Goal: Task Accomplishment & Management: Complete application form

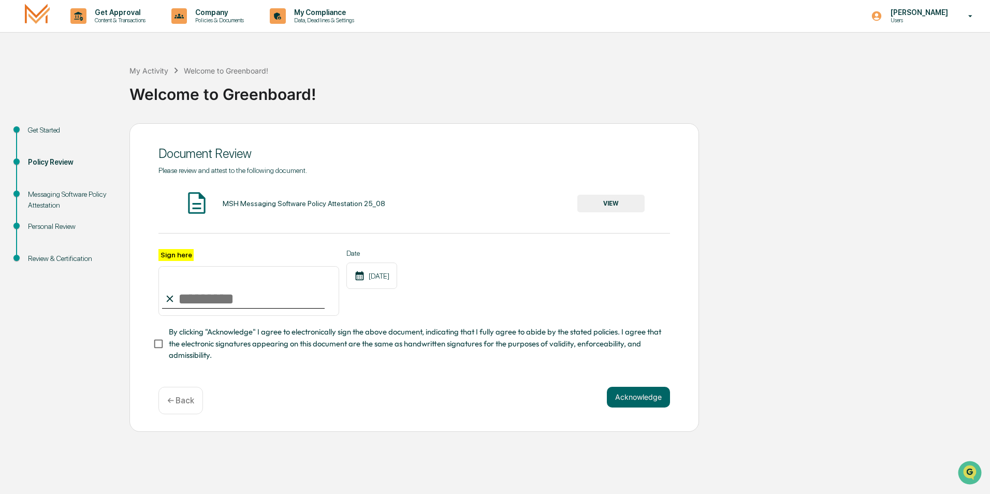
click at [183, 294] on input "Sign here" at bounding box center [248, 291] width 181 height 50
type input "**********"
click at [648, 395] on button "Acknowledge" at bounding box center [638, 397] width 63 height 21
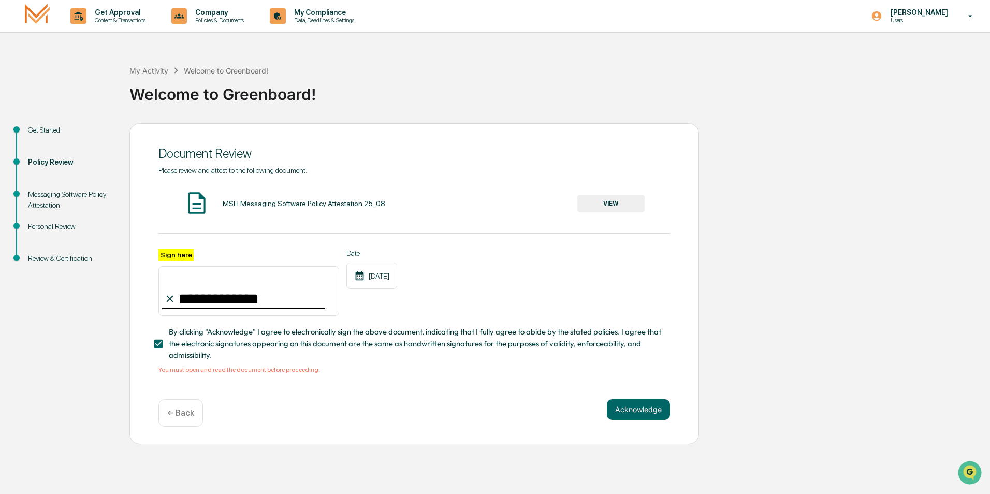
click at [178, 411] on p "← Back" at bounding box center [180, 413] width 27 height 10
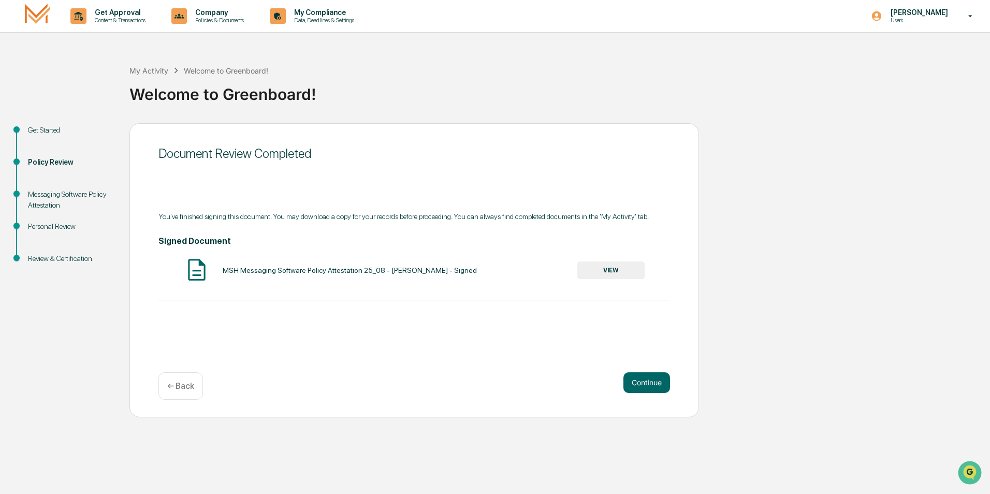
click at [600, 267] on button "VIEW" at bounding box center [610, 270] width 67 height 18
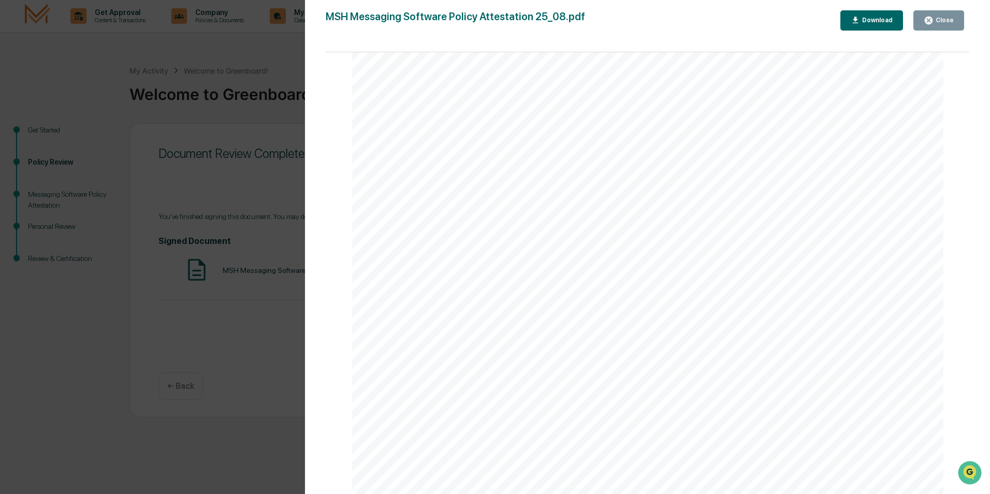
scroll to position [1812, 0]
click at [487, 366] on div "Messaging Software Policy Attestation [PERSON_NAME] & Co., Member FINRA/SIPC Pa…" at bounding box center [648, 246] width 592 height 766
click at [624, 366] on div "Messaging Software Policy Attestation [PERSON_NAME] & Co., Member FINRA/SIPC Pa…" at bounding box center [648, 246] width 592 height 766
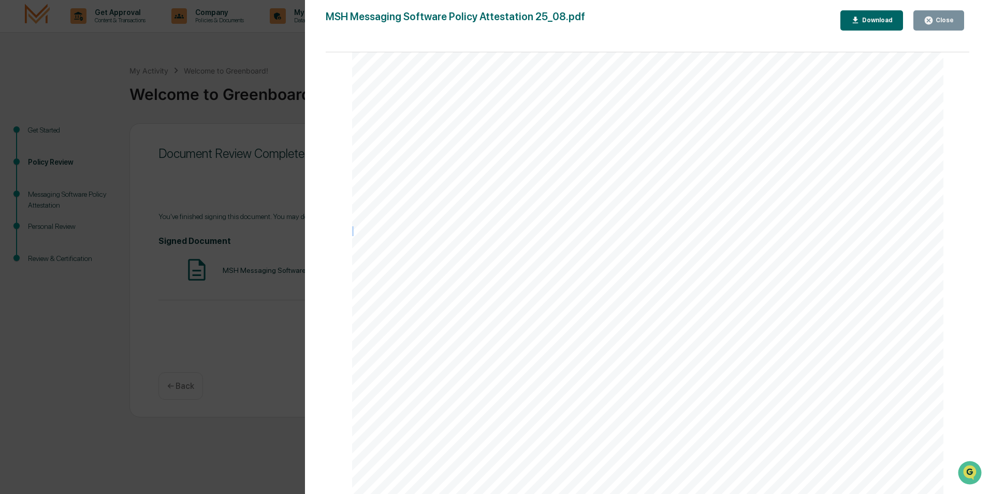
click at [624, 366] on div "Messaging Software Policy Attestation [PERSON_NAME] & Co., Member FINRA/SIPC Pa…" at bounding box center [648, 246] width 592 height 766
click at [645, 373] on div "Messaging Software Policy Attestation [PERSON_NAME] & Co., Member FINRA/SIPC Pa…" at bounding box center [648, 246] width 592 height 766
click at [938, 16] on div "Close" at bounding box center [939, 21] width 30 height 10
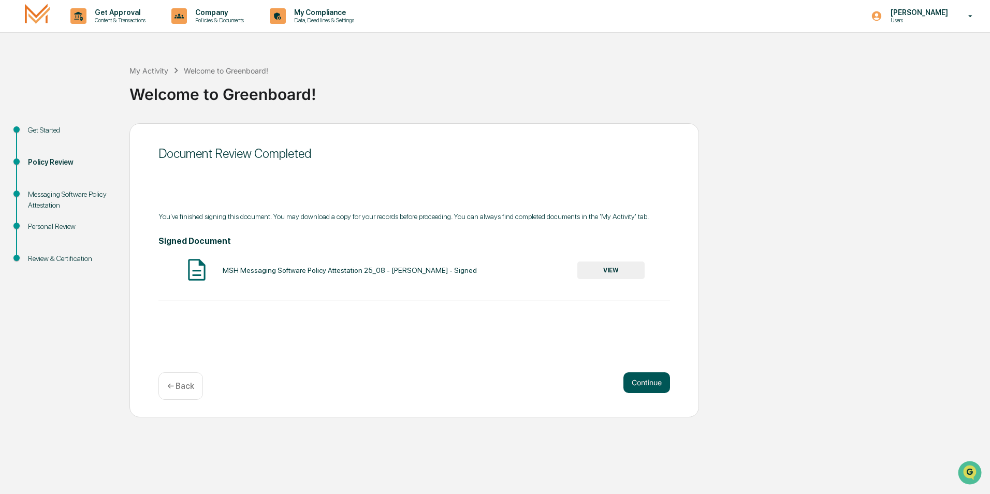
click at [642, 376] on button "Continue" at bounding box center [646, 382] width 47 height 21
